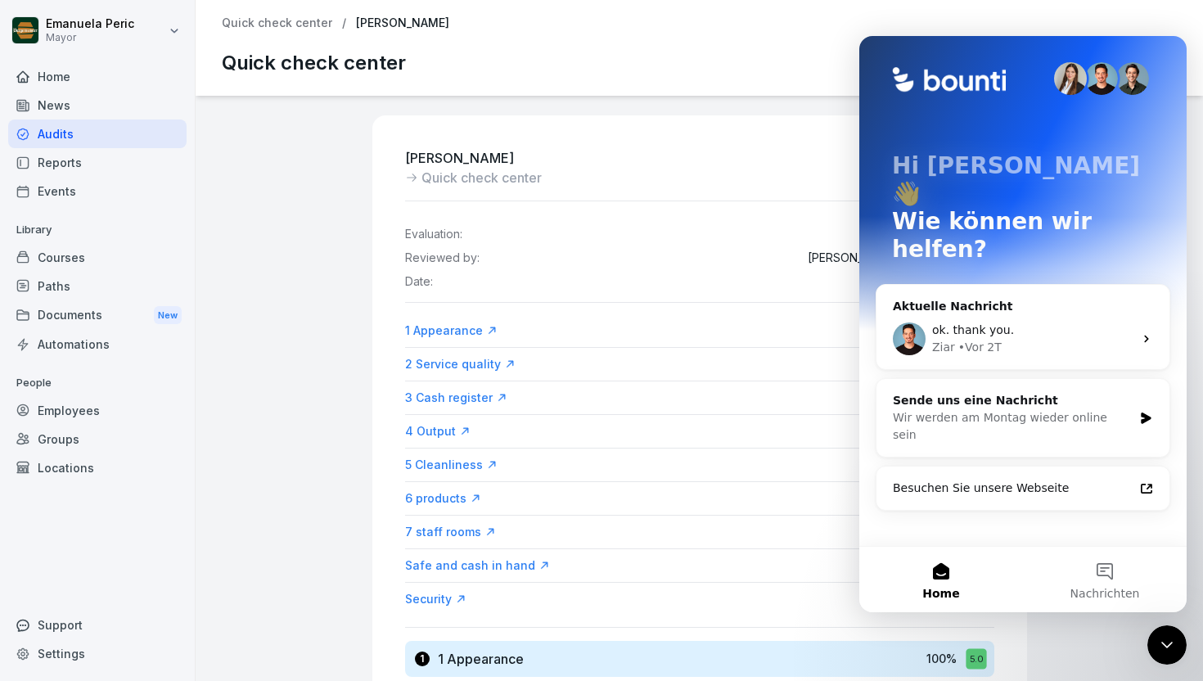
click at [1162, 643] on icon "Intercom-Nachrichtendienst schließen" at bounding box center [1166, 645] width 11 height 7
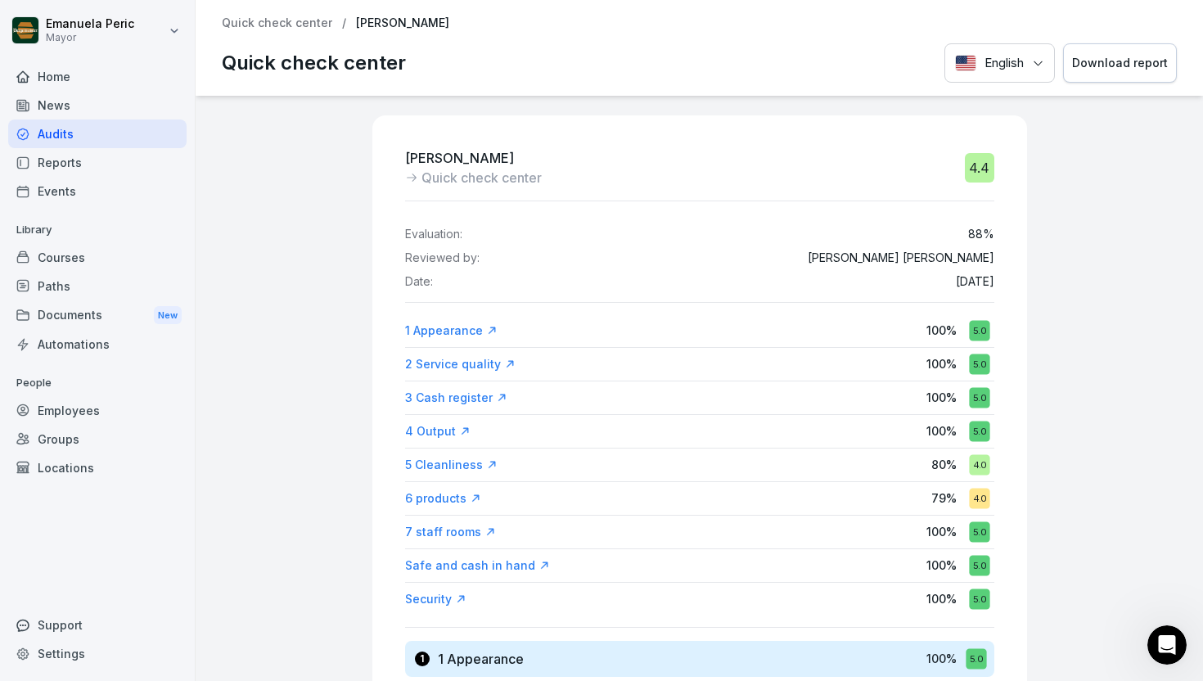
click at [133, 130] on div "Audits" at bounding box center [97, 134] width 178 height 29
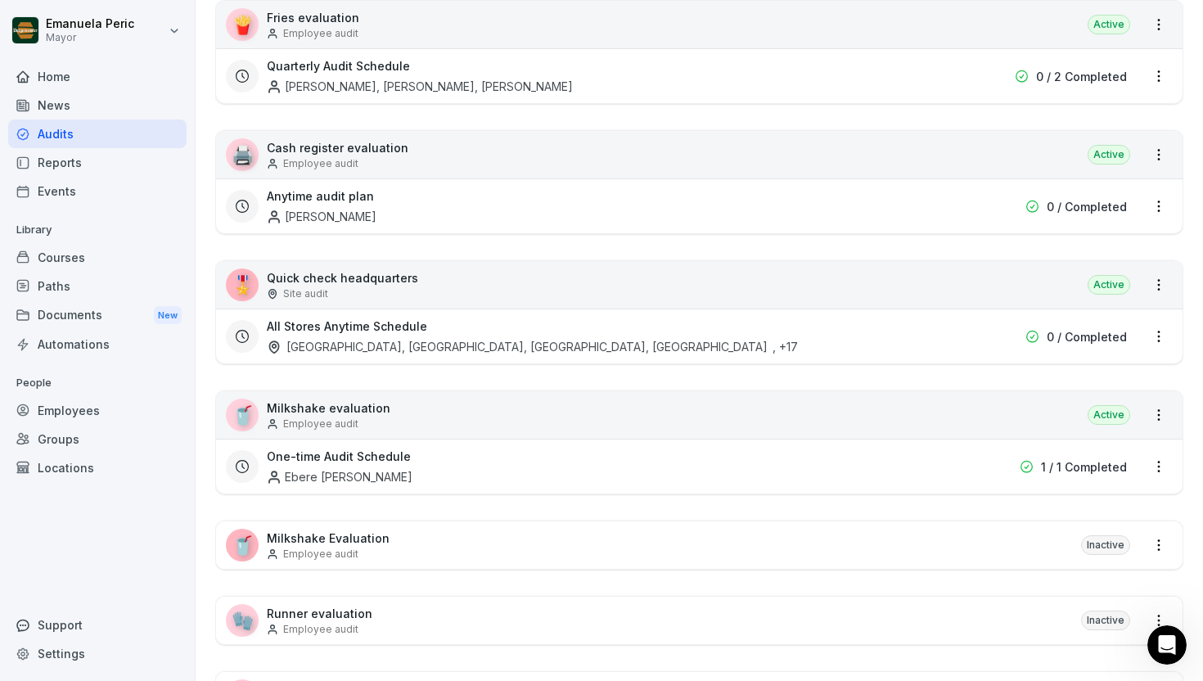
scroll to position [521, 0]
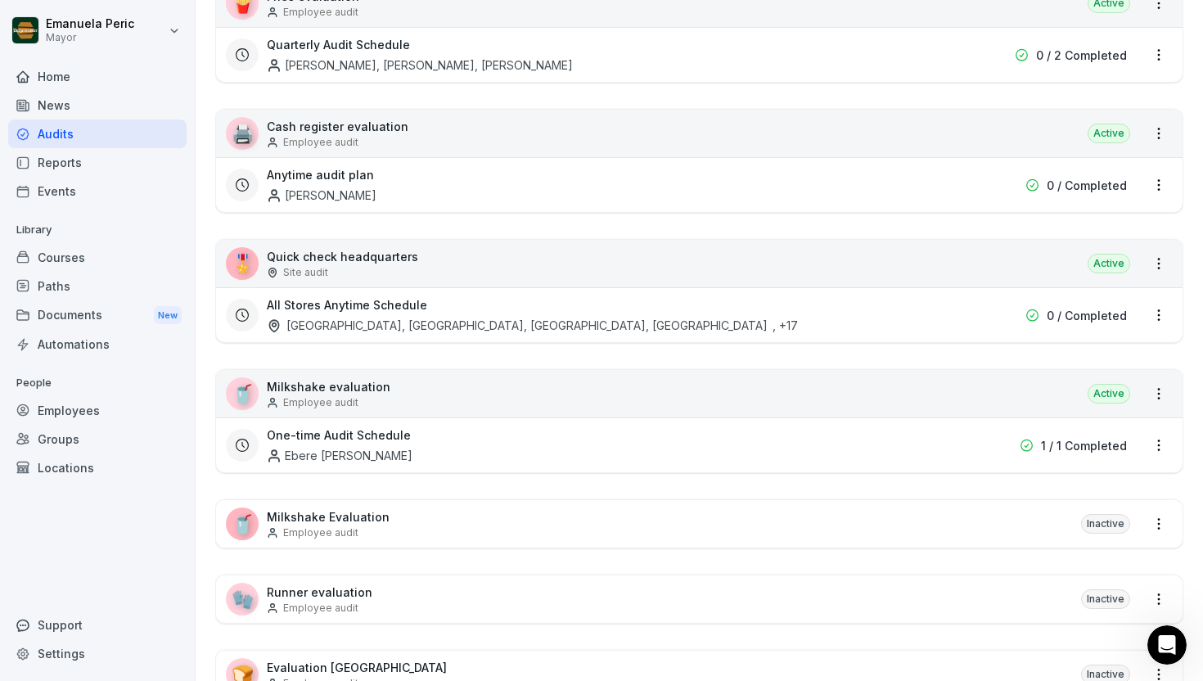
click at [612, 274] on div "🎖️ Quick check headquarters Site audit Active" at bounding box center [699, 263] width 967 height 47
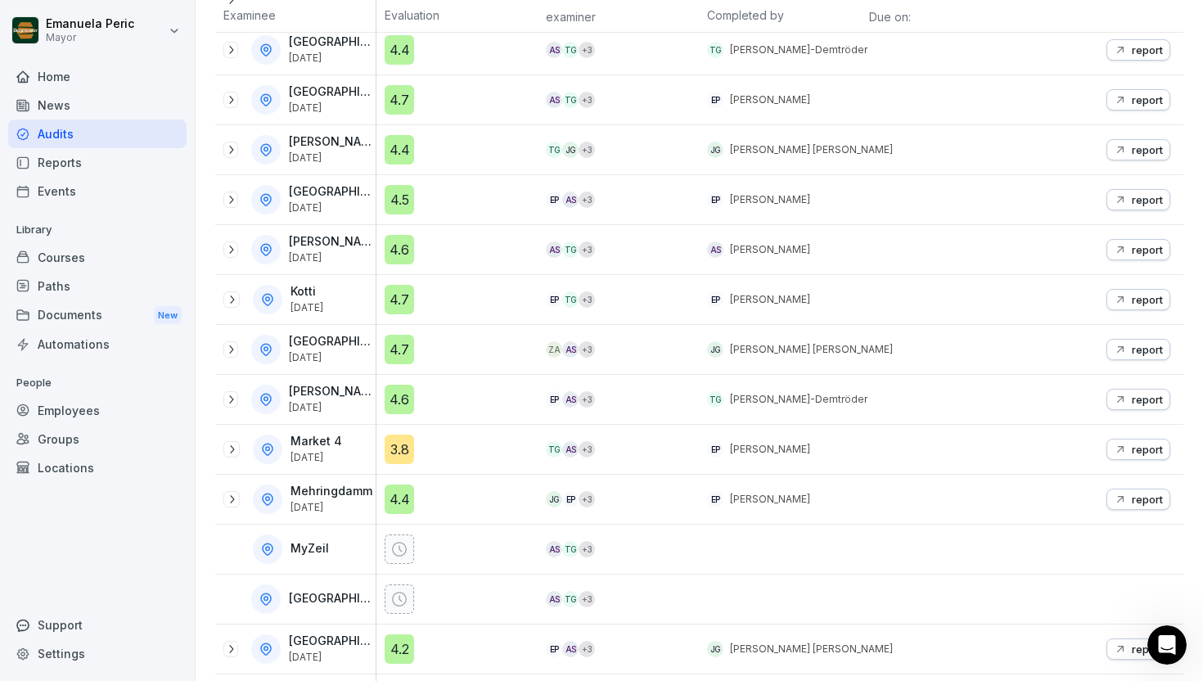
scroll to position [547, 0]
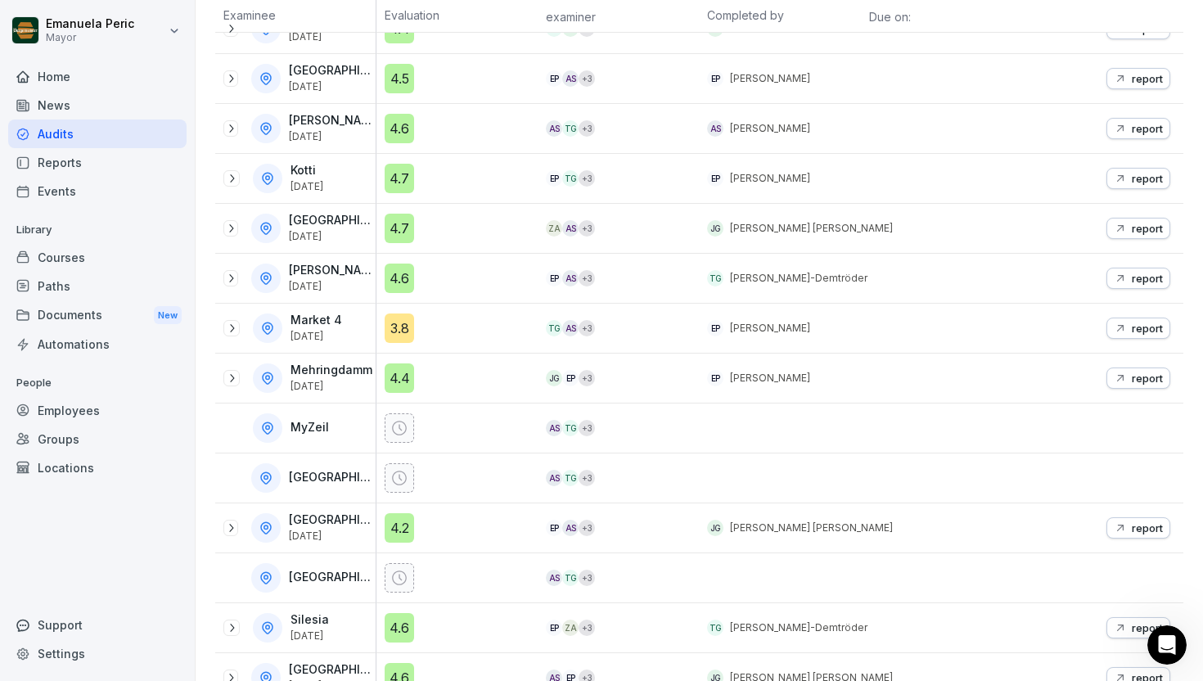
click at [1114, 327] on icon "button" at bounding box center [1120, 328] width 13 height 13
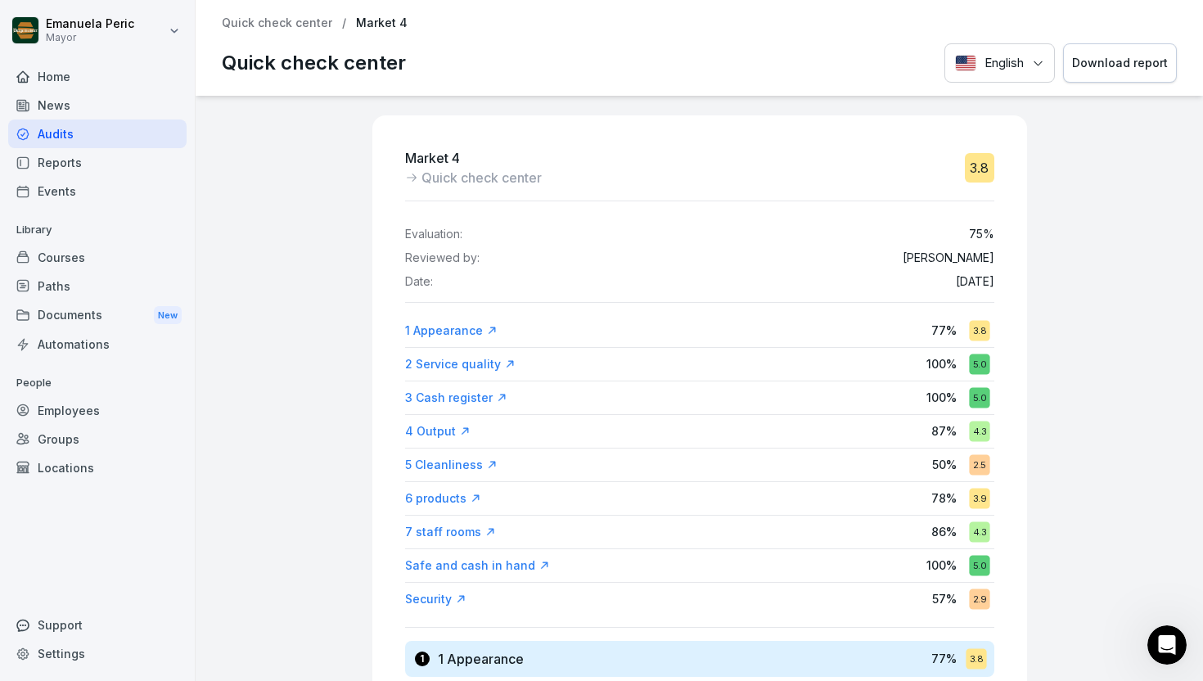
click at [1092, 71] on font "Download report" at bounding box center [1120, 63] width 96 height 18
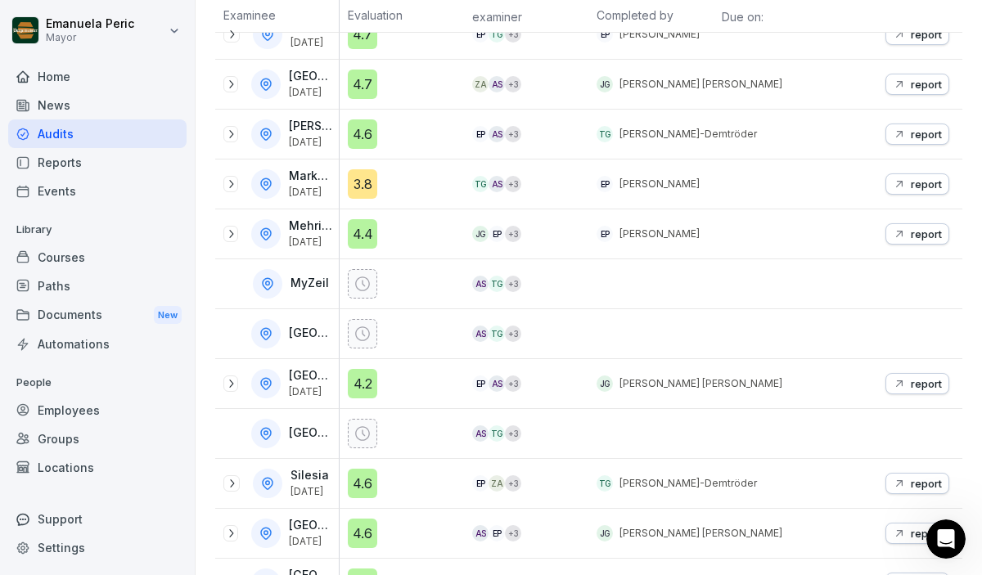
scroll to position [707, 0]
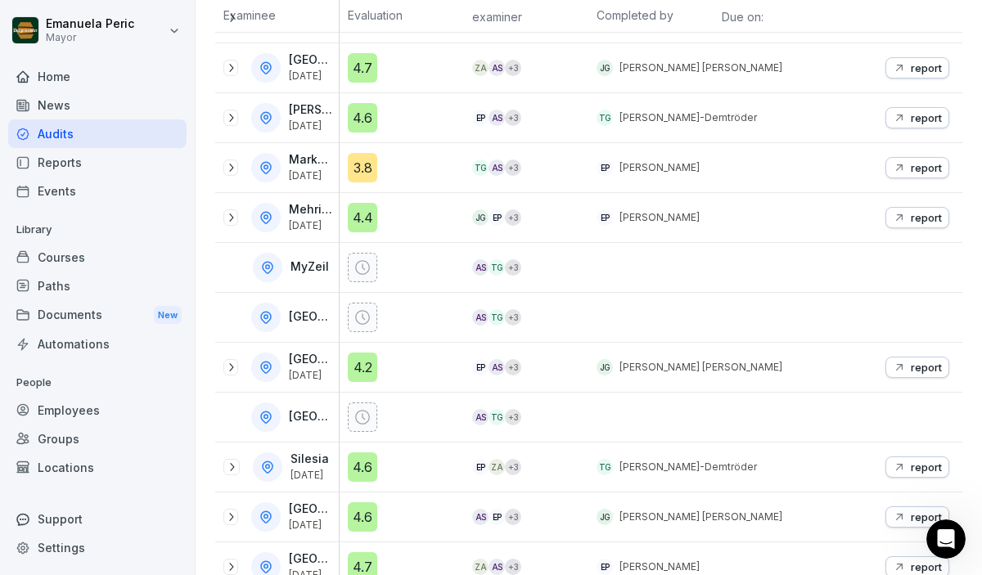
click at [117, 133] on div "Audits" at bounding box center [97, 134] width 178 height 29
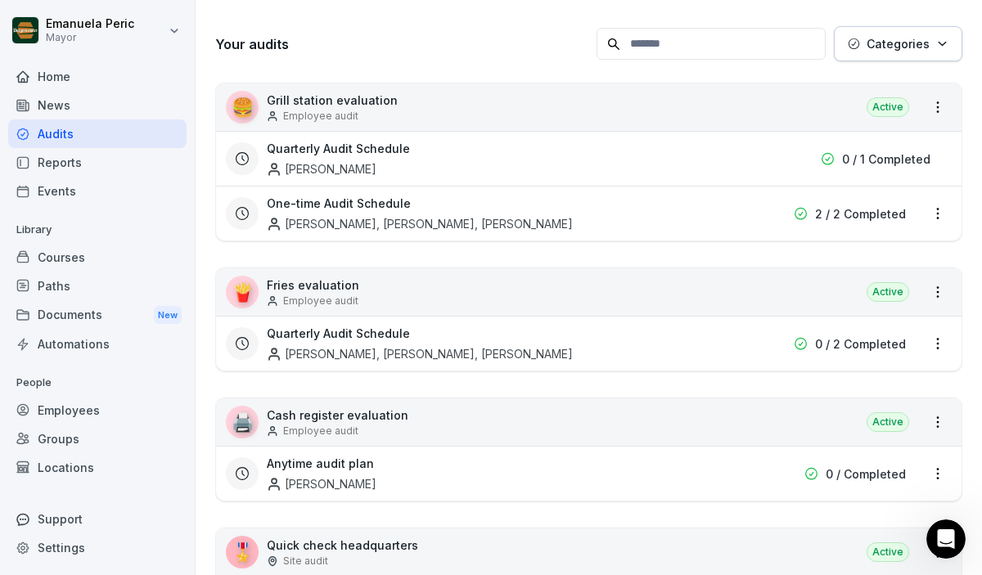
scroll to position [17, 0]
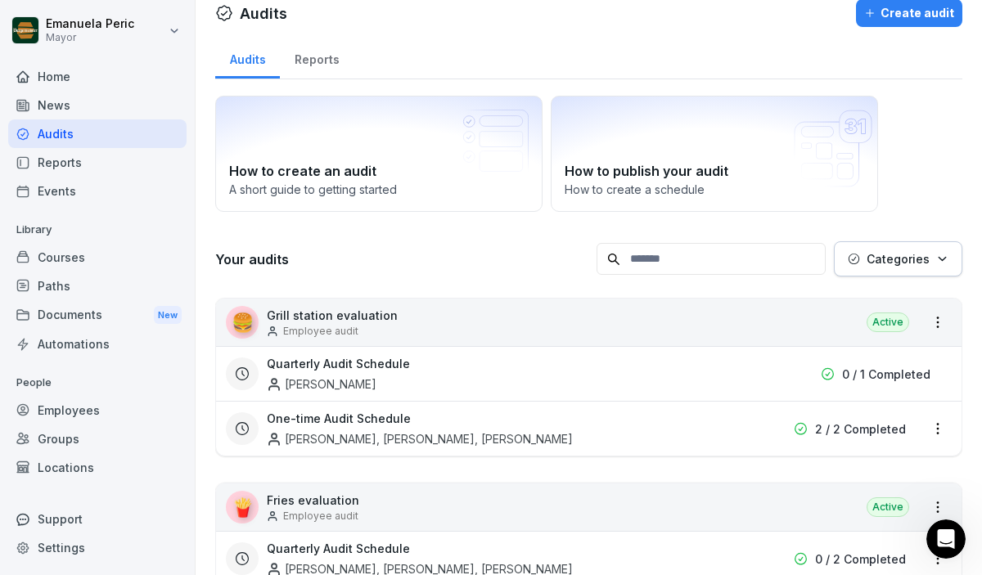
click at [329, 52] on font "Reports" at bounding box center [317, 59] width 45 height 14
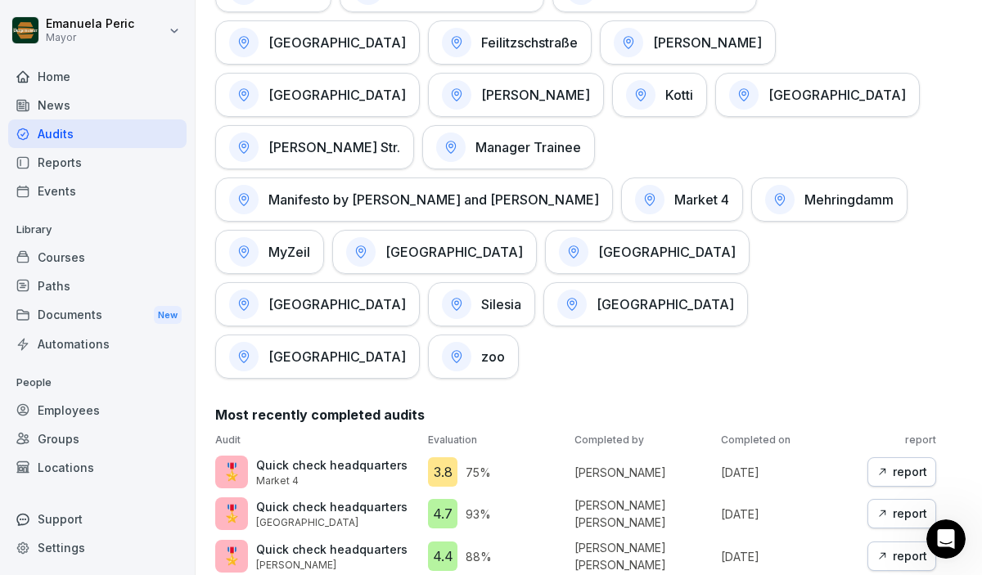
scroll to position [909, 0]
click at [101, 133] on div "Audits" at bounding box center [97, 134] width 178 height 29
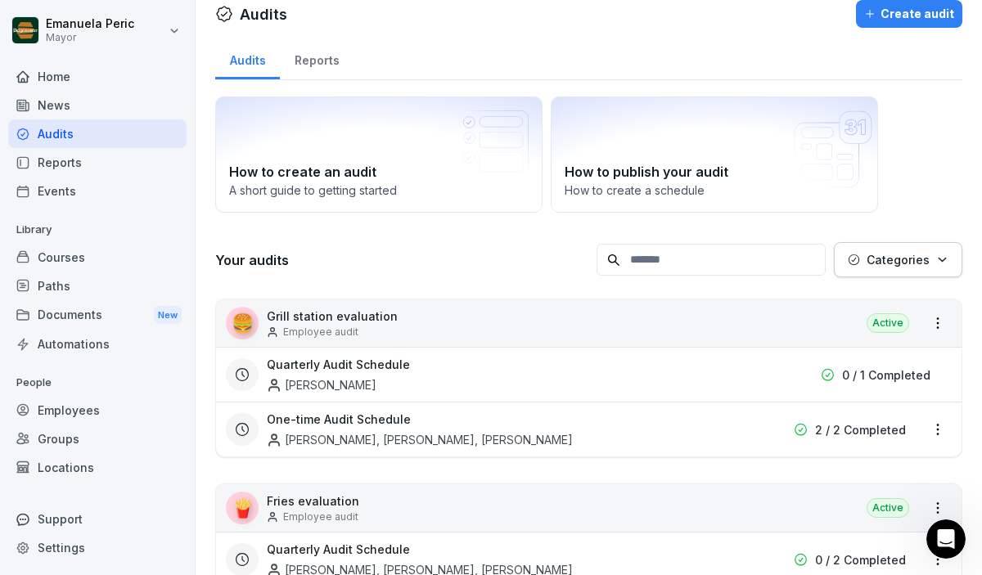
click at [332, 52] on font "Reports" at bounding box center [317, 60] width 45 height 17
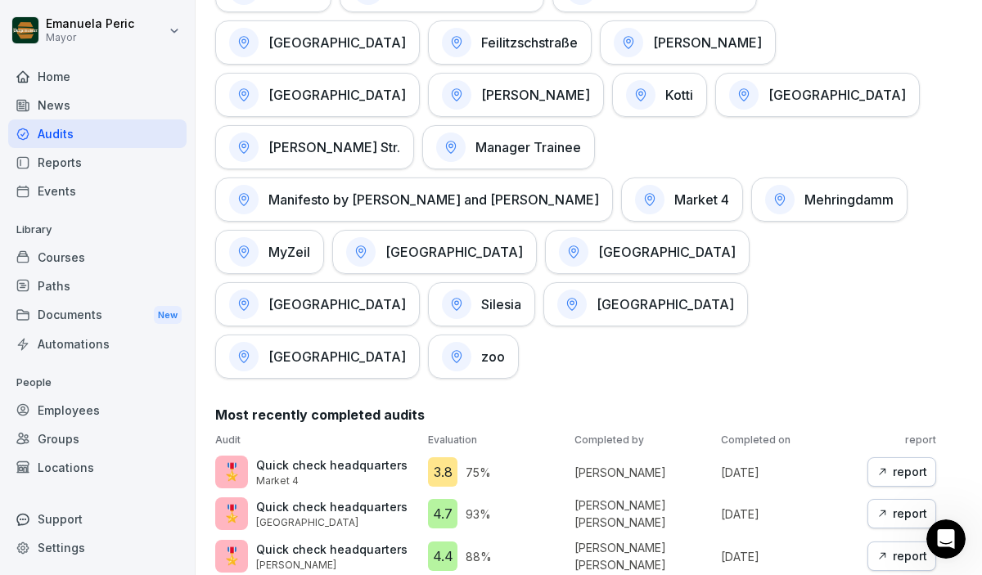
scroll to position [909, 0]
click at [877, 462] on div "report" at bounding box center [902, 471] width 51 height 18
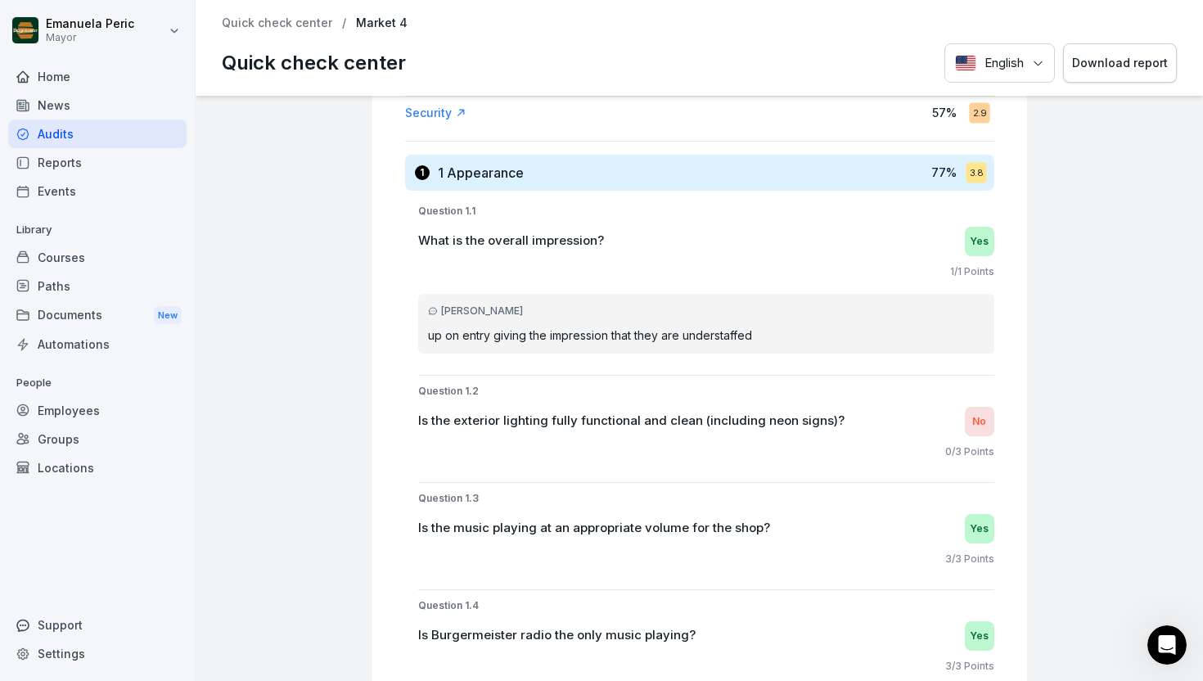
scroll to position [485, 0]
